Goal: Navigation & Orientation: Find specific page/section

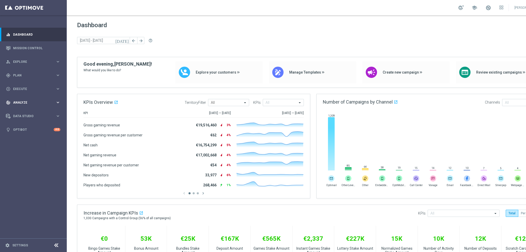
click at [34, 102] on span "Analyze" at bounding box center [34, 102] width 42 height 3
click at [33, 100] on div "track_changes Analyze" at bounding box center [31, 102] width 50 height 5
click at [36, 86] on div "play_circle_outline Execute keyboard_arrow_right" at bounding box center [33, 89] width 66 height 14
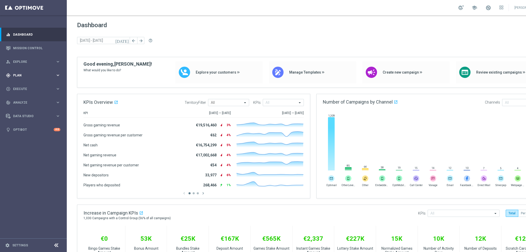
click at [39, 74] on span "Plan" at bounding box center [34, 75] width 42 height 3
click at [31, 81] on div "gps_fixed Plan keyboard_arrow_right" at bounding box center [33, 76] width 66 height 14
click at [27, 103] on span "Templates" at bounding box center [32, 101] width 37 height 3
